Goal: Transaction & Acquisition: Obtain resource

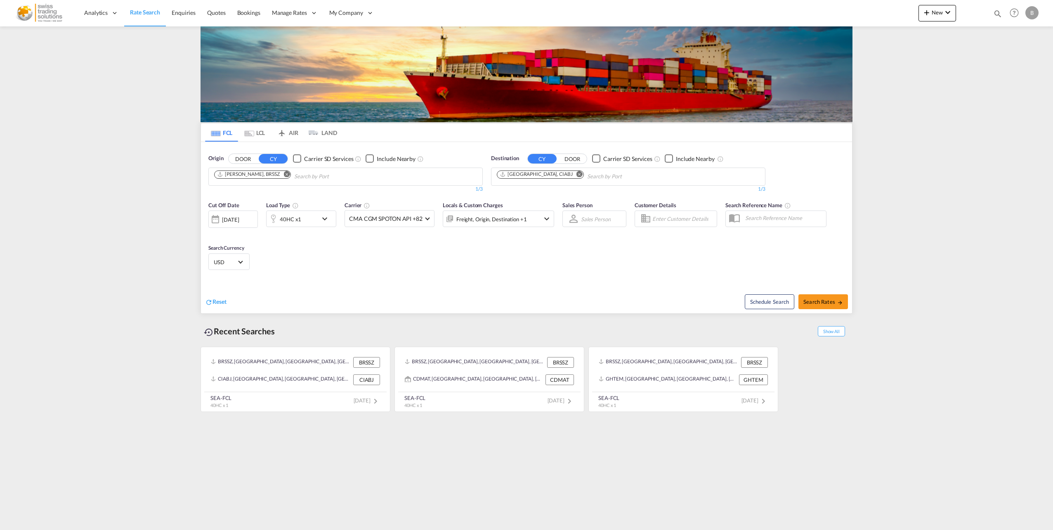
click at [284, 175] on md-icon "Remove" at bounding box center [287, 174] width 6 height 6
type input "eetll"
click at [254, 192] on div "[GEOGRAPHIC_DATA] [GEOGRAPHIC_DATA] EETLL" at bounding box center [278, 195] width 157 height 25
click at [577, 173] on md-icon "Remove" at bounding box center [580, 174] width 6 height 6
type input "t"
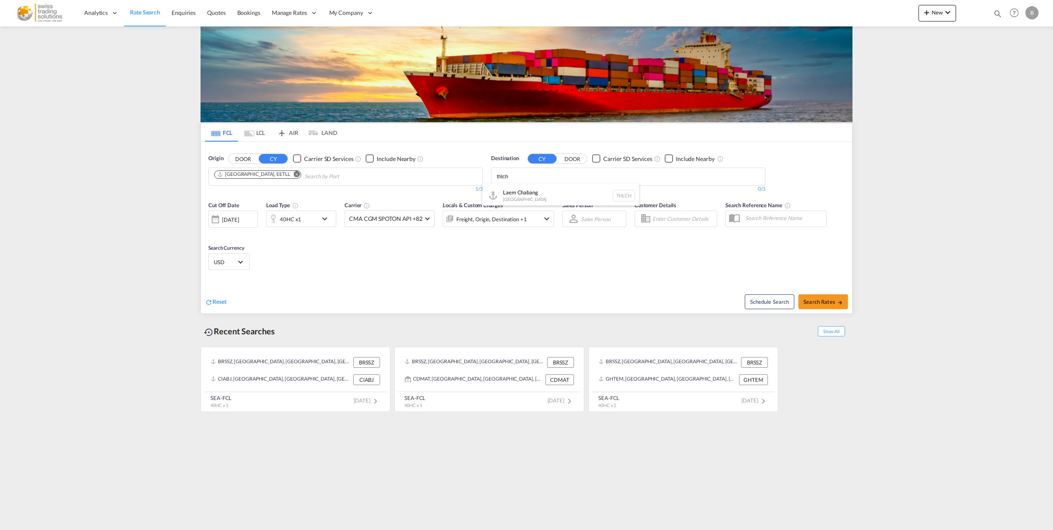
type input "thlch"
click at [547, 196] on div "Laem Chabang [GEOGRAPHIC_DATA] THLCH" at bounding box center [560, 195] width 157 height 25
click at [810, 307] on button "Search Rates" at bounding box center [824, 301] width 50 height 15
type input "EETLL to THLCH / [DATE]"
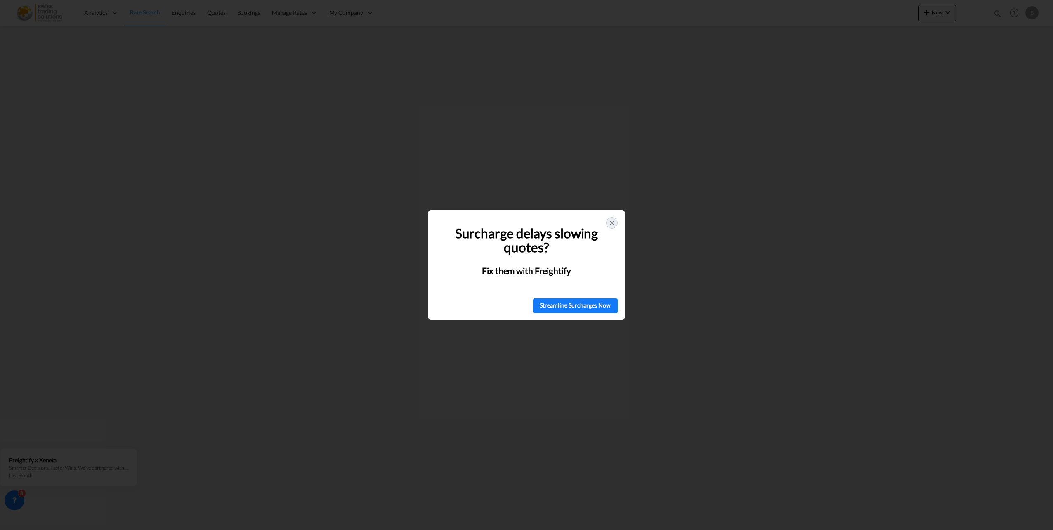
click at [609, 224] on icon at bounding box center [612, 223] width 7 height 7
